Goal: Information Seeking & Learning: Find contact information

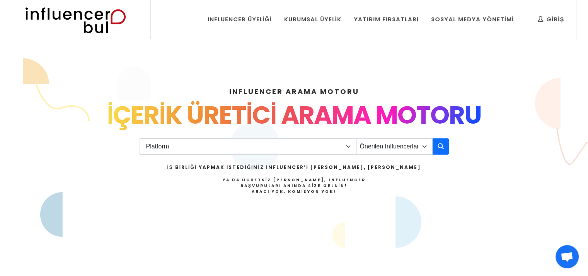
scroll to position [15, 0]
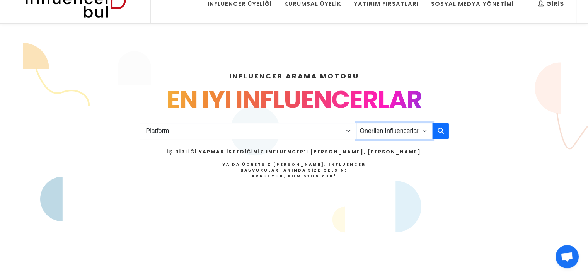
click at [396, 133] on select "Önerilen Influencerlar Aile & [PERSON_NAME] & [PERSON_NAME] [PERSON_NAME] & Giy…" at bounding box center [394, 131] width 77 height 16
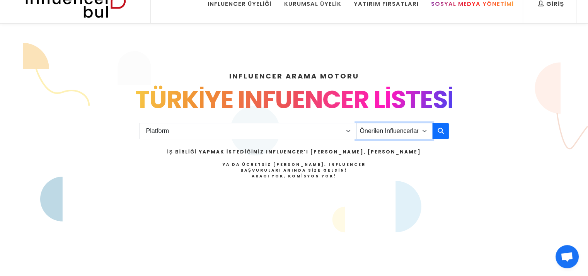
select select "40"
click at [356, 123] on select "Önerilen Influencerlar Aile & [PERSON_NAME] & [PERSON_NAME] [PERSON_NAME] & Giy…" at bounding box center [394, 131] width 77 height 16
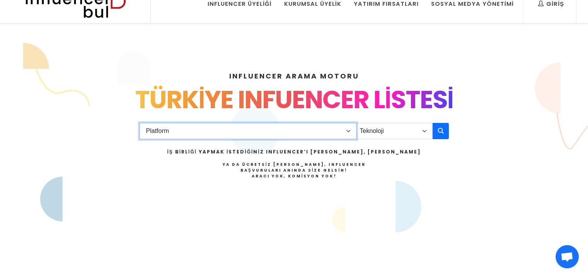
click at [251, 128] on select "Platform Instagram Facebook Youtube Tiktok Twitter Twitch" at bounding box center [248, 131] width 217 height 16
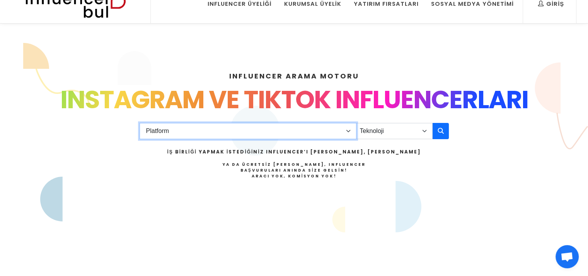
select select "1"
click at [140, 123] on select "Platform Instagram Facebook Youtube Tiktok Twitter Twitch" at bounding box center [248, 131] width 217 height 16
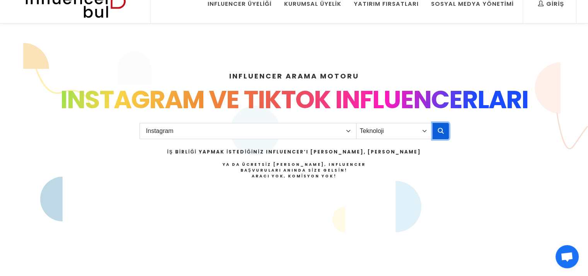
click at [438, 131] on icon "button" at bounding box center [441, 130] width 6 height 9
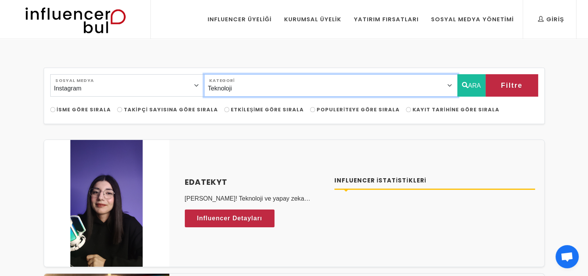
click at [391, 87] on select "Önerilen Influencerlar Aile & Çocuk & Ebeveyn Alışveriş & Giyim & Aksesuar Arab…" at bounding box center [331, 85] width 254 height 22
select select "45"
click at [219, 74] on select "Önerilen Influencerlar Aile & Çocuk & Ebeveyn Alışveriş & Giyim & Aksesuar Arab…" at bounding box center [331, 85] width 254 height 22
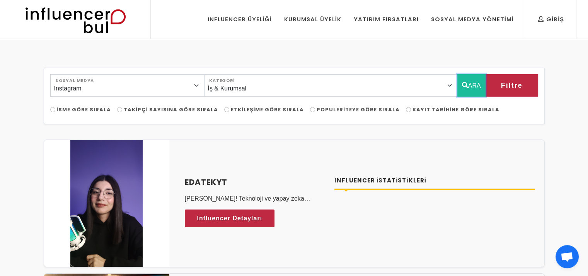
click at [472, 81] on button "ARA" at bounding box center [472, 85] width 28 height 22
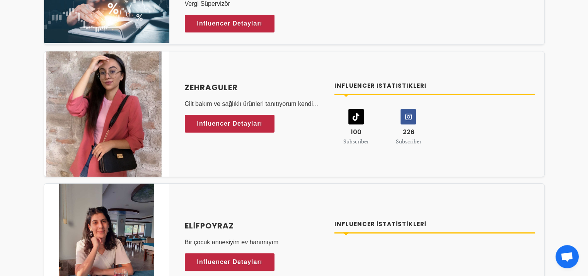
scroll to position [171, 0]
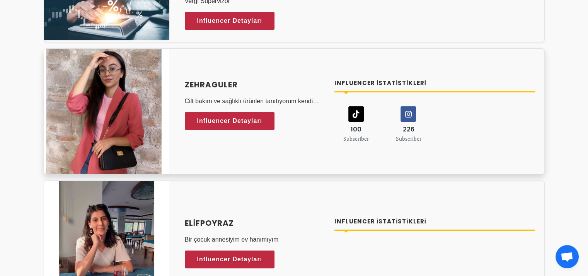
click at [183, 81] on div "Zehraguler Cilt bakım ve sağlıklı ürünleri tanıtıyorum kendi ekibim var bir fir…" at bounding box center [255, 111] width 150 height 65
drag, startPoint x: 183, startPoint y: 80, endPoint x: 241, endPoint y: 84, distance: 58.1
click at [241, 84] on div "Zehraguler Cilt bakım ve sağlıklı ürünleri tanıtıyorum kendi ekibim var bir fir…" at bounding box center [255, 111] width 150 height 65
copy h4 "Zehraguler"
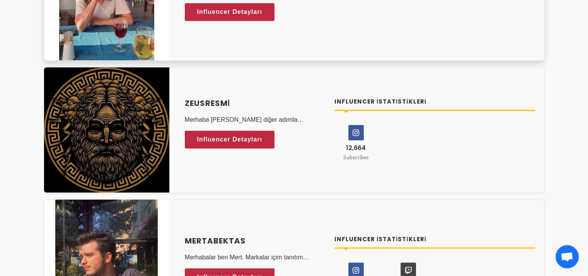
scroll to position [434, 0]
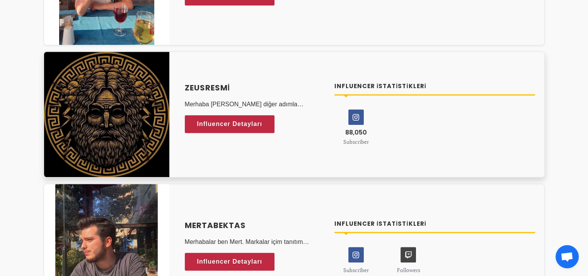
drag, startPoint x: 184, startPoint y: 84, endPoint x: 249, endPoint y: 83, distance: 65.0
click at [249, 83] on div "ZeusResmi Merhaba Ben Arif diğer adımla zeus.Instagram üzerinden içerik üretici…" at bounding box center [255, 114] width 150 height 65
copy h4 "ZeusResmi"
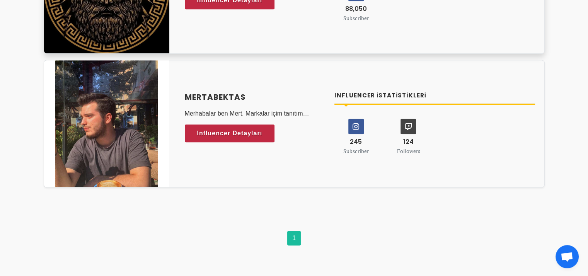
scroll to position [573, 0]
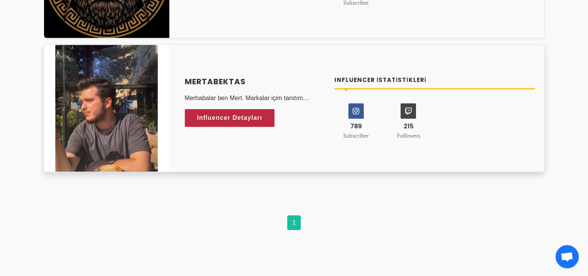
click at [356, 115] on icon at bounding box center [356, 111] width 15 height 15
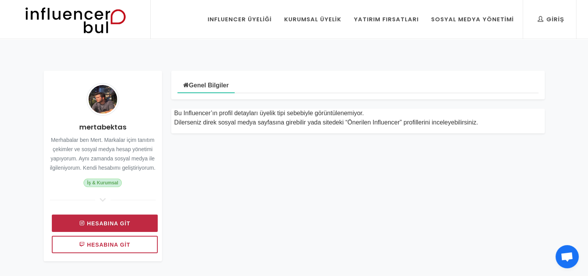
click at [118, 221] on link "Hesabına git" at bounding box center [105, 223] width 106 height 17
